Goal: Information Seeking & Learning: Check status

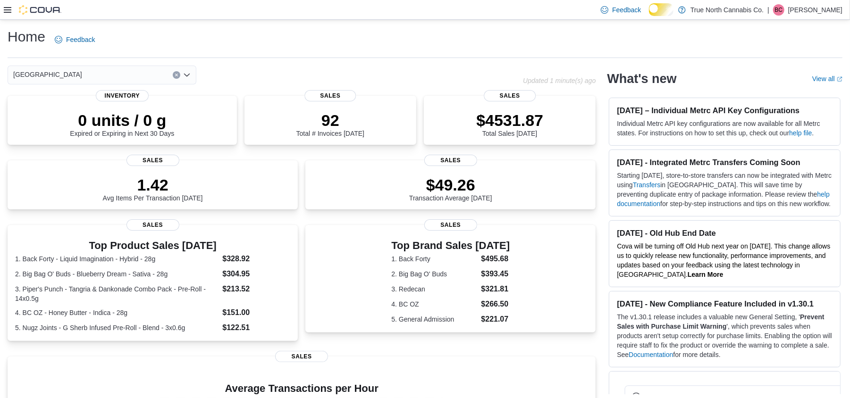
click at [11, 10] on div at bounding box center [33, 9] width 58 height 9
click at [8, 13] on icon at bounding box center [8, 10] width 8 height 8
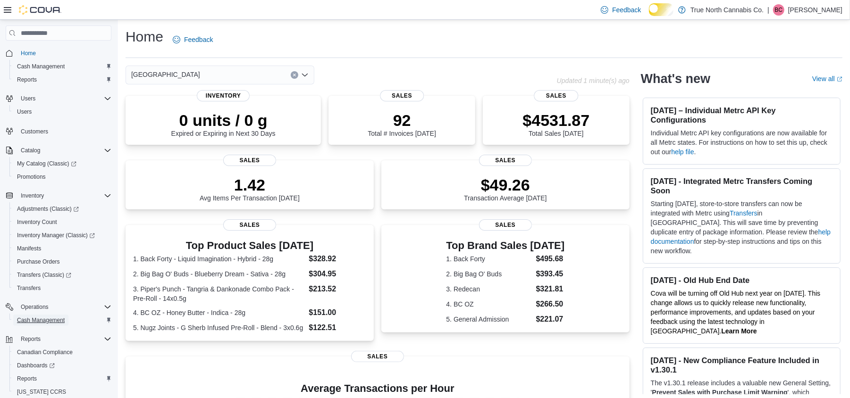
click at [30, 323] on span "Cash Management" at bounding box center [41, 321] width 48 height 8
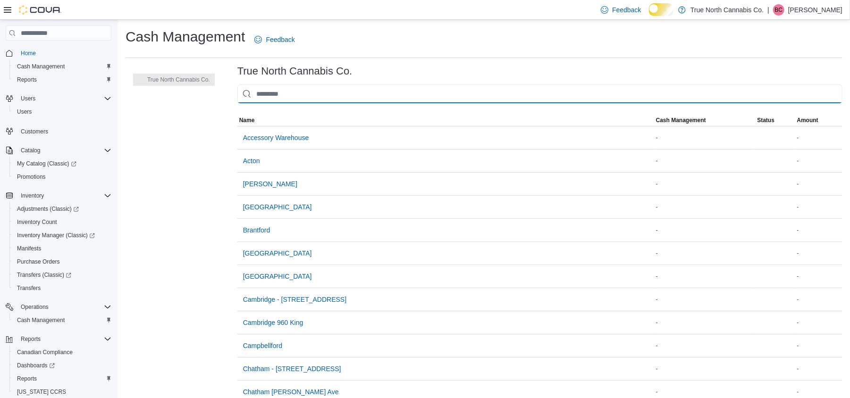
click at [299, 103] on input "This is a search bar. As you type, the results lower in the page will automatic…" at bounding box center [539, 93] width 605 height 19
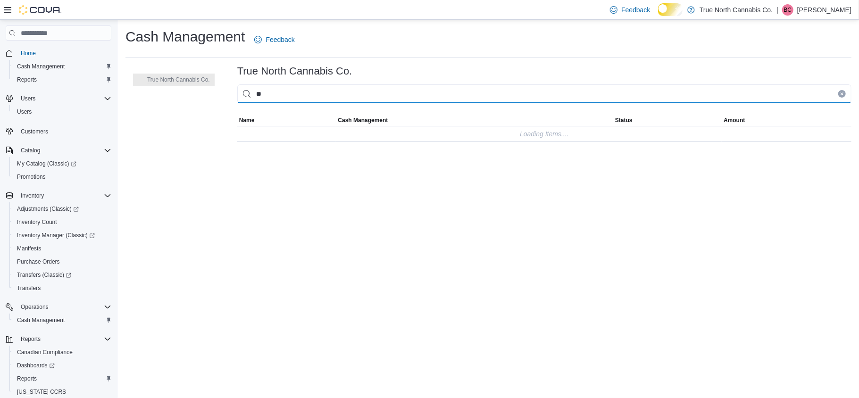
type input "*"
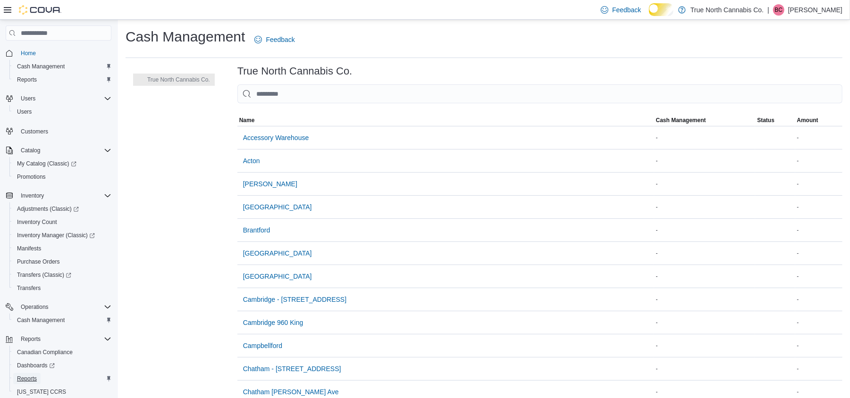
click at [29, 378] on span "Reports" at bounding box center [27, 379] width 20 height 8
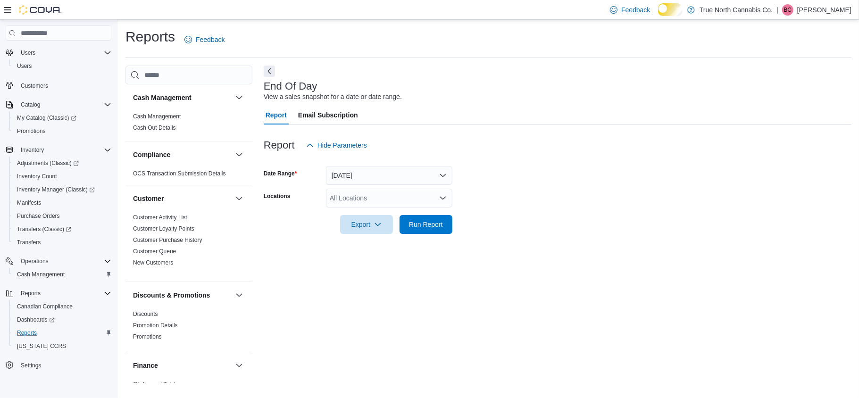
click at [361, 208] on div "All Locations" at bounding box center [389, 198] width 126 height 19
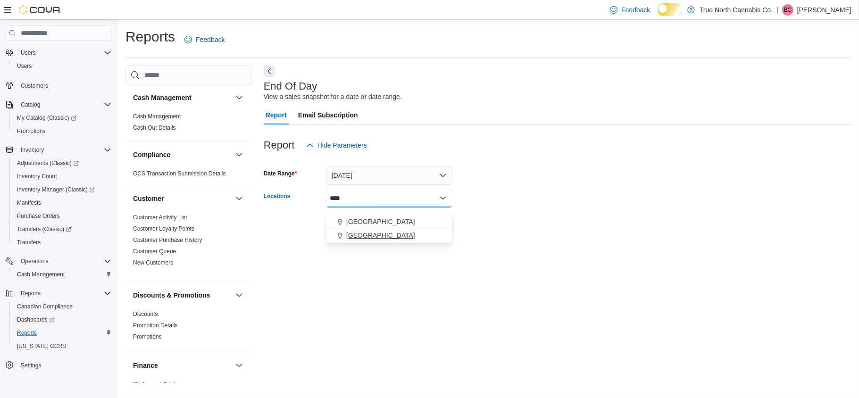
type input "****"
click at [395, 237] on div "[GEOGRAPHIC_DATA]" at bounding box center [389, 235] width 115 height 9
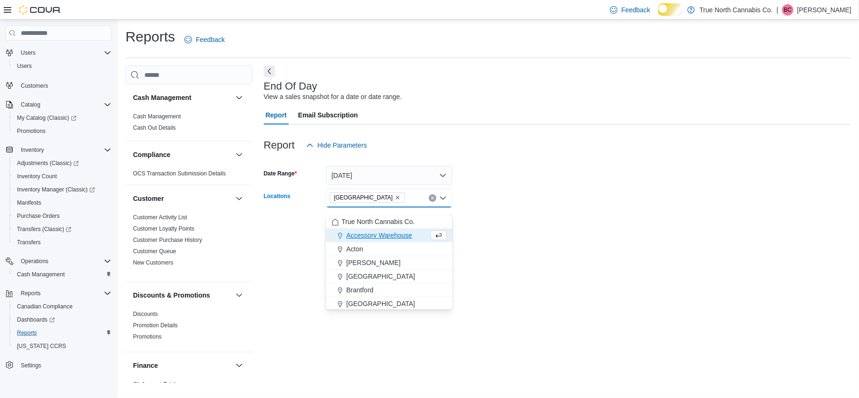
click at [482, 215] on div at bounding box center [558, 212] width 588 height 8
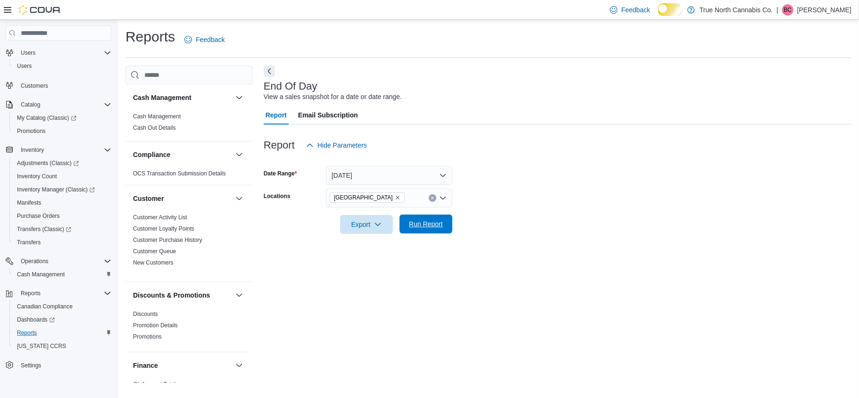
click at [435, 228] on span "Run Report" at bounding box center [426, 223] width 34 height 9
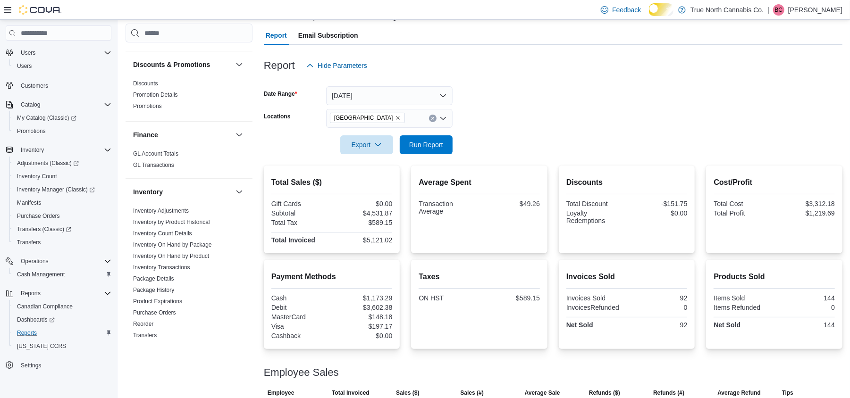
scroll to position [80, 0]
